Goal: Task Accomplishment & Management: Complete application form

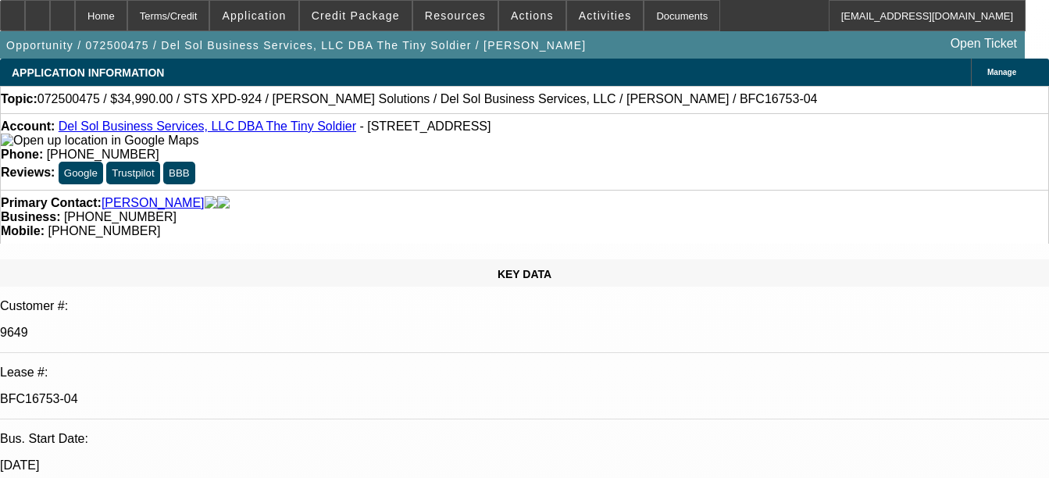
select select "0"
select select "2"
select select "0"
select select "2"
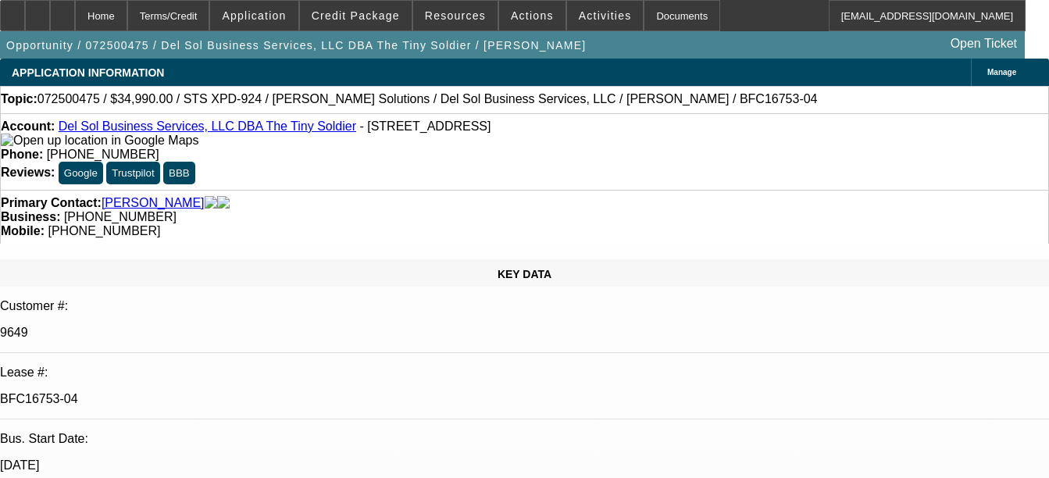
select select "0"
select select "2"
select select "0"
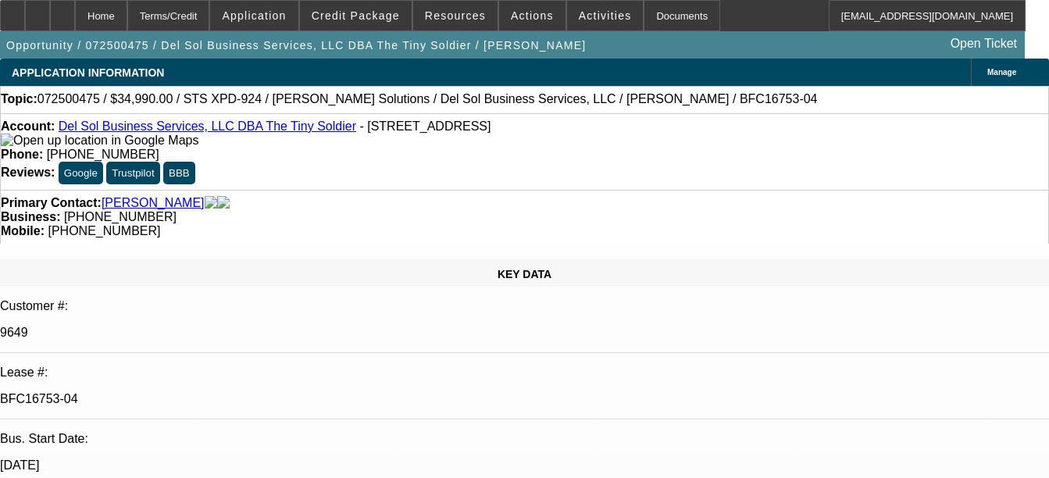
select select "2"
select select "0"
select select "1"
select select "2"
select select "6"
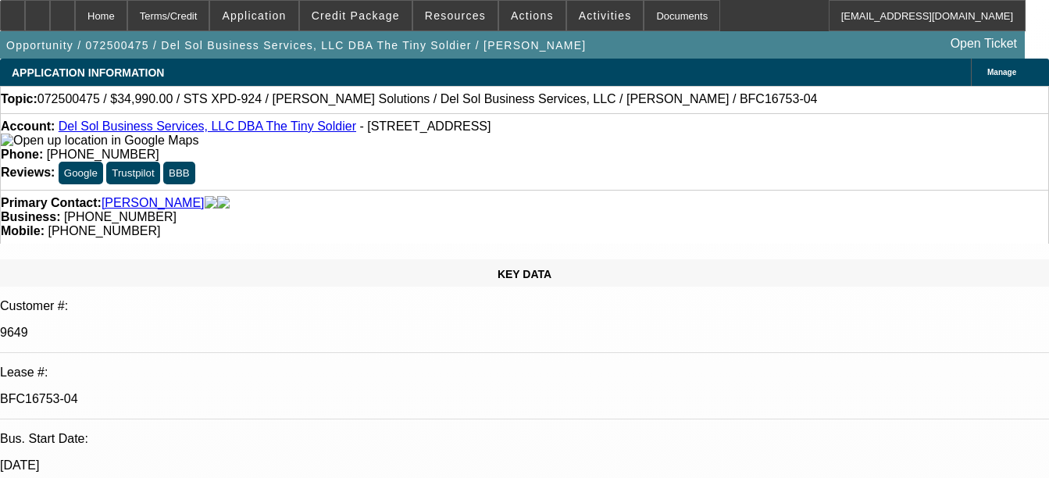
select select "1"
select select "2"
select select "6"
select select "1"
select select "2"
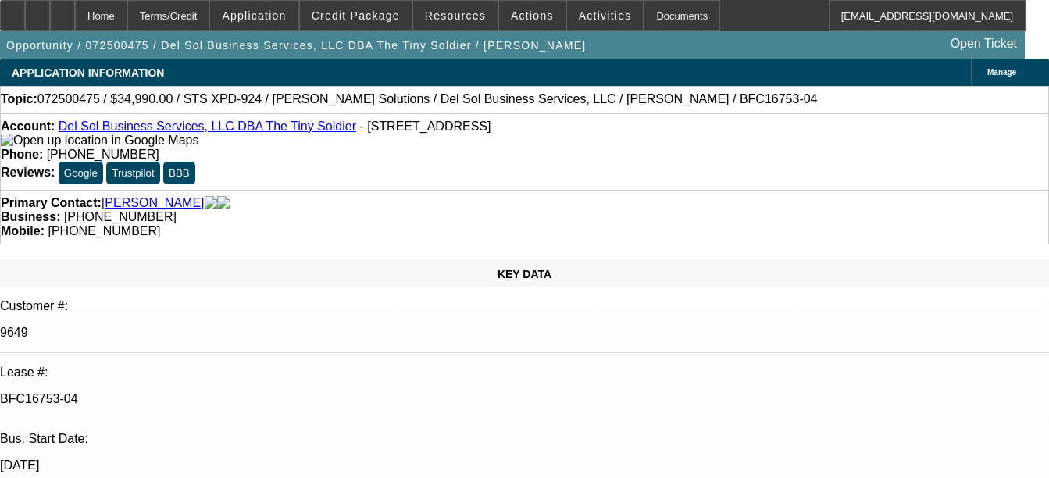
select select "6"
select select "1"
select select "2"
select select "6"
click at [661, 13] on div "Documents" at bounding box center [682, 15] width 77 height 31
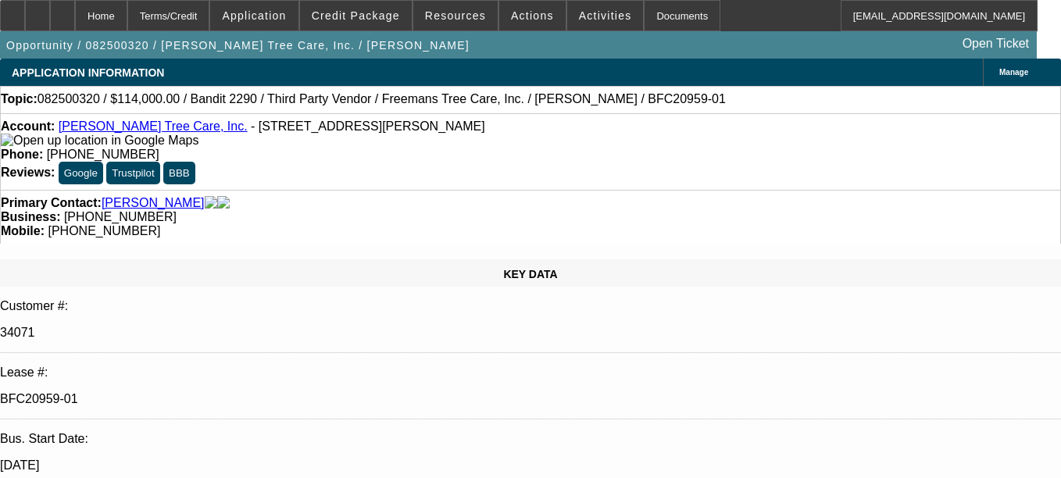
select select "0"
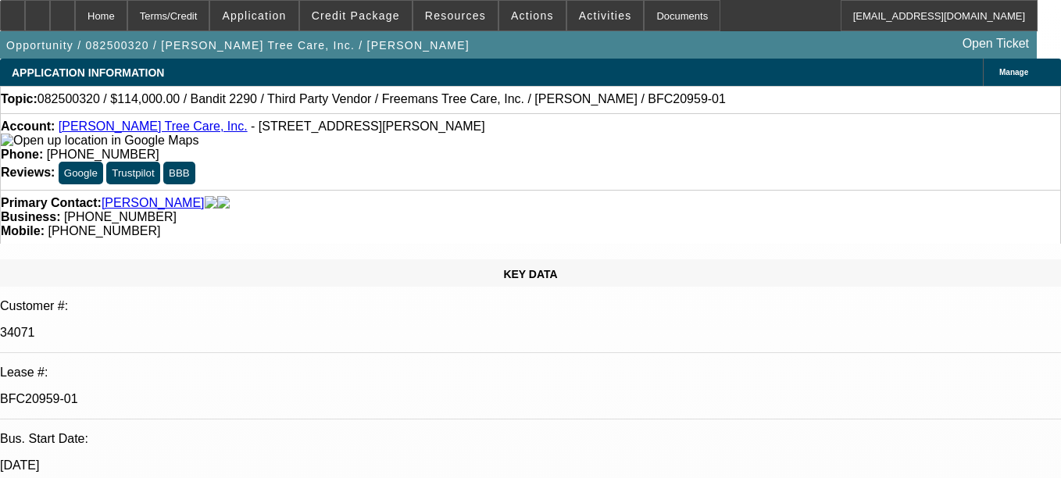
select select "0"
select select "2"
select select "0"
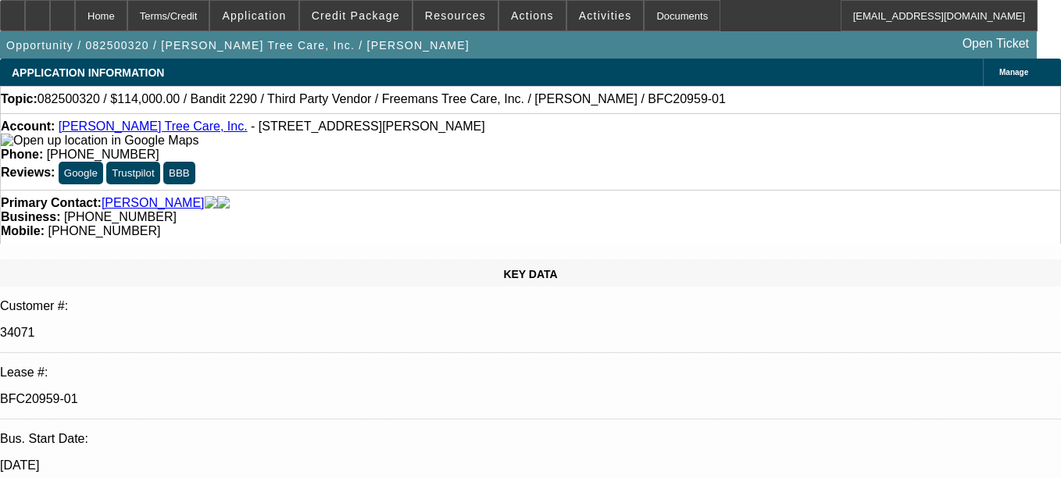
select select "2"
select select "0"
select select "1"
select select "6"
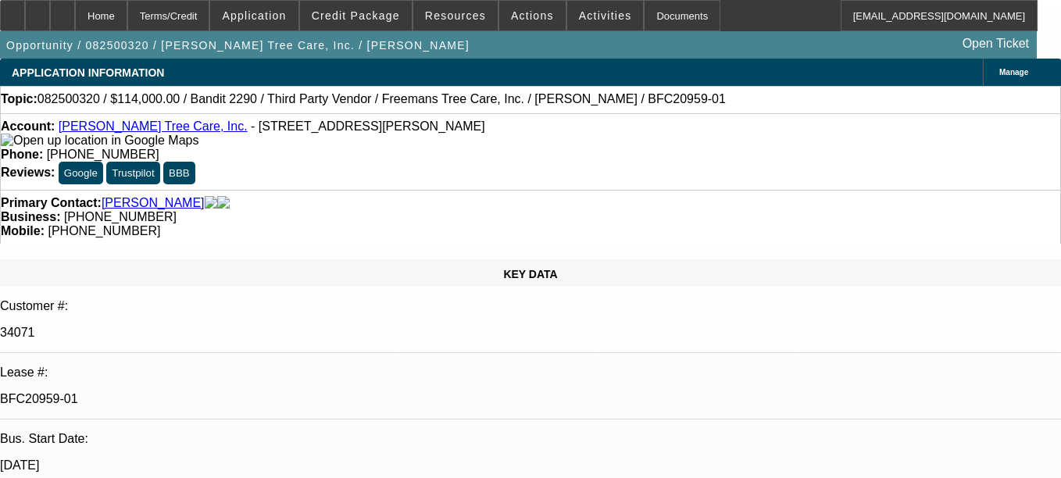
select select "1"
select select "6"
select select "1"
select select "2"
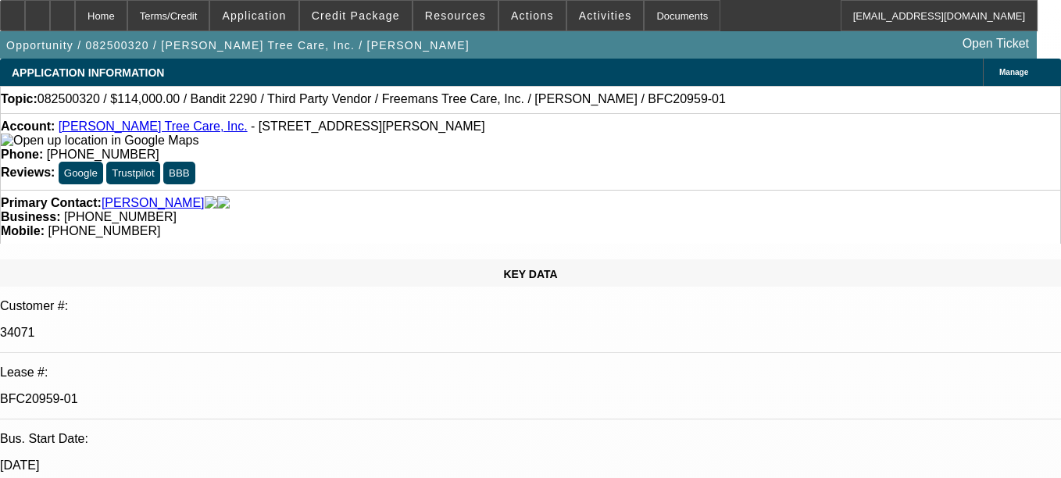
select select "6"
select select "1"
select select "2"
select select "6"
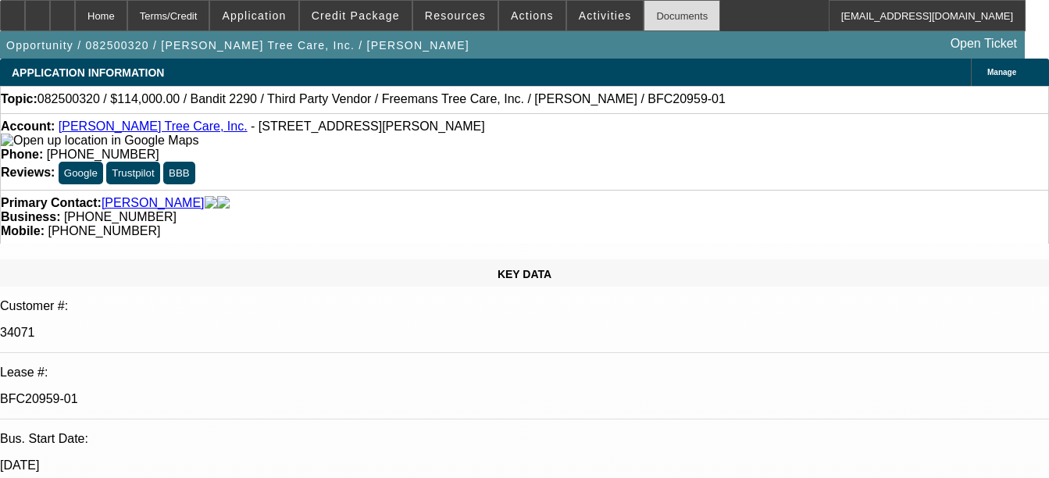
click at [659, 16] on div "Documents" at bounding box center [682, 15] width 77 height 31
